Goal: Task Accomplishment & Management: Use online tool/utility

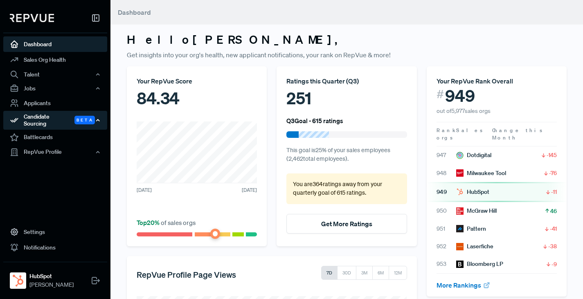
click at [52, 116] on div "Candidate Sourcing Beta" at bounding box center [55, 120] width 104 height 19
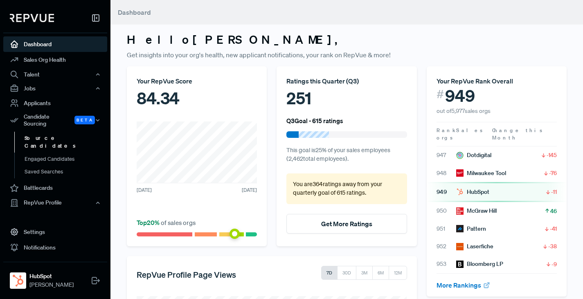
click at [52, 135] on link "Source Candidates" at bounding box center [66, 142] width 104 height 21
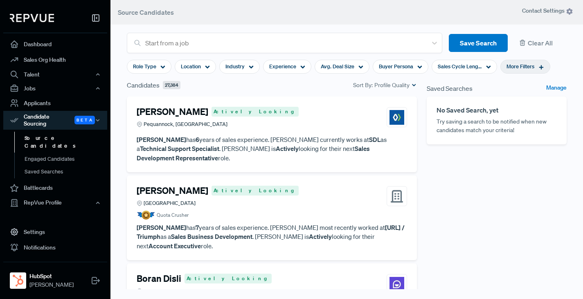
click at [543, 66] on div "More Filters" at bounding box center [525, 67] width 50 height 14
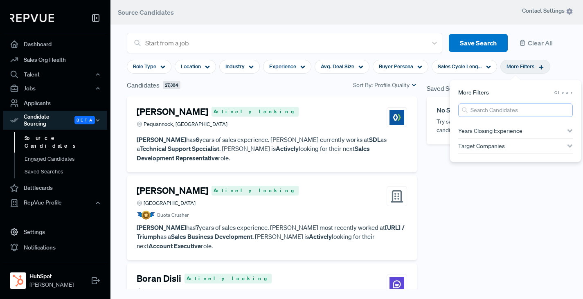
click at [497, 110] on input "search" at bounding box center [515, 111] width 115 height 14
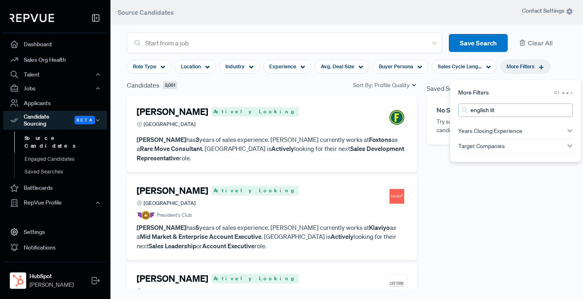
type input "english lit"
click at [214, 132] on article "[PERSON_NAME] Actively Looking Greater [GEOGRAPHIC_DATA] [PERSON_NAME] has 3 ye…" at bounding box center [272, 134] width 270 height 56
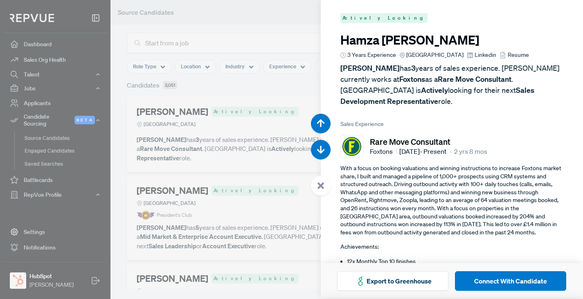
click at [518, 53] on span "Resume" at bounding box center [518, 55] width 21 height 9
click at [319, 149] on icon "button" at bounding box center [321, 150] width 8 height 8
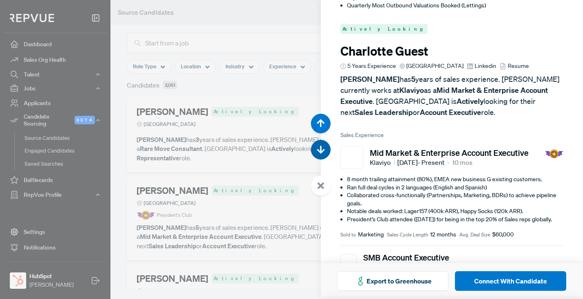
scroll to position [299, 0]
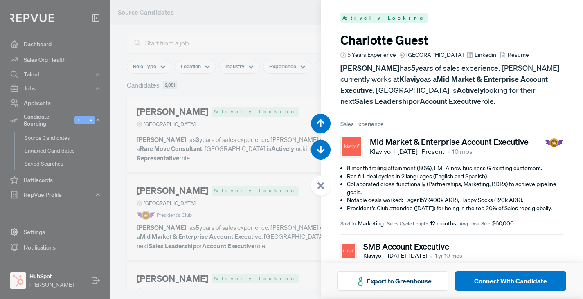
click at [520, 54] on span "Resume" at bounding box center [518, 55] width 21 height 9
click at [322, 149] on icon "button" at bounding box center [321, 150] width 8 height 8
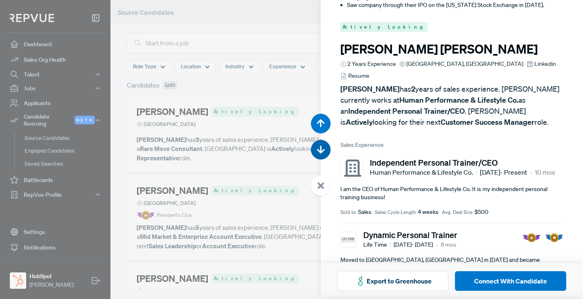
scroll to position [598, 0]
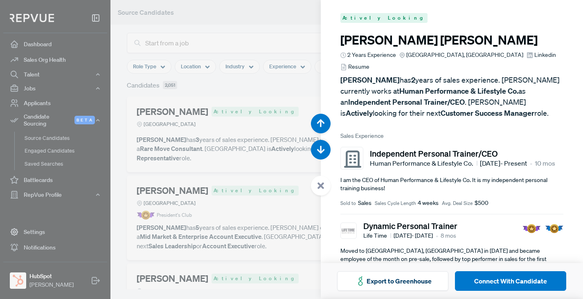
click at [370, 63] on span "Resume" at bounding box center [358, 67] width 21 height 9
click at [320, 148] on use "button" at bounding box center [321, 150] width 8 height 8
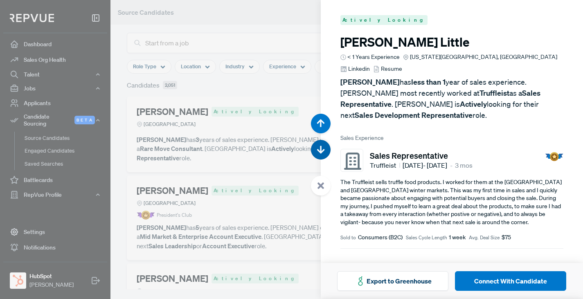
scroll to position [897, 0]
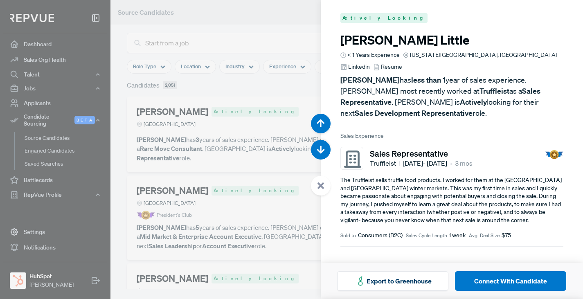
click at [402, 63] on span "Resume" at bounding box center [391, 67] width 21 height 9
click at [244, 15] on div at bounding box center [291, 149] width 583 height 299
